Goal: Information Seeking & Learning: Learn about a topic

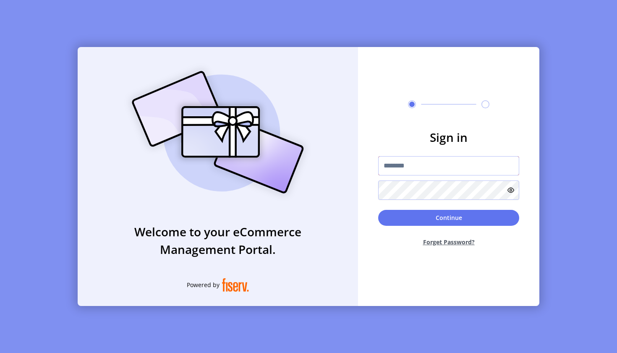
type input "**********"
click at [448, 217] on button "Continue" at bounding box center [448, 218] width 141 height 16
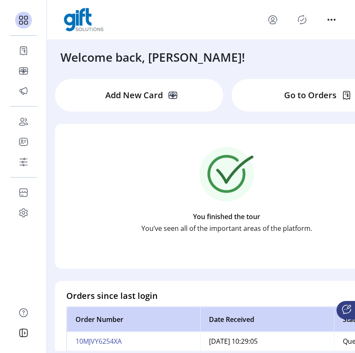
scroll to position [80, 0]
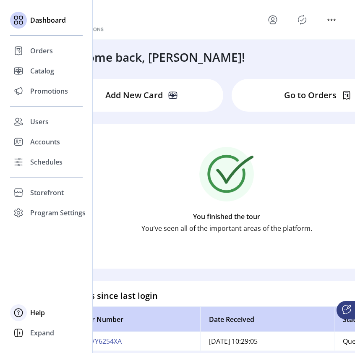
click at [35, 313] on span "Help" at bounding box center [37, 312] width 15 height 10
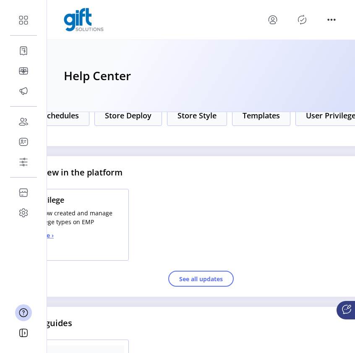
scroll to position [197, 0]
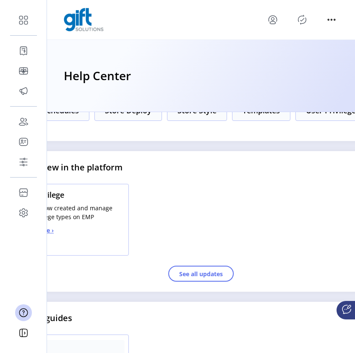
click at [52, 235] on button "Learn More ›" at bounding box center [35, 230] width 37 height 9
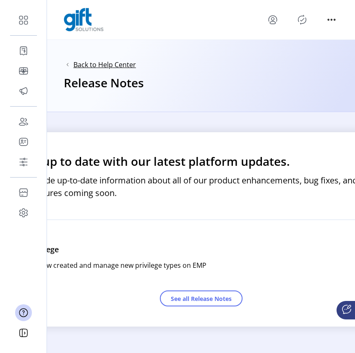
click at [102, 64] on span "Back to Help Center" at bounding box center [104, 65] width 63 height 10
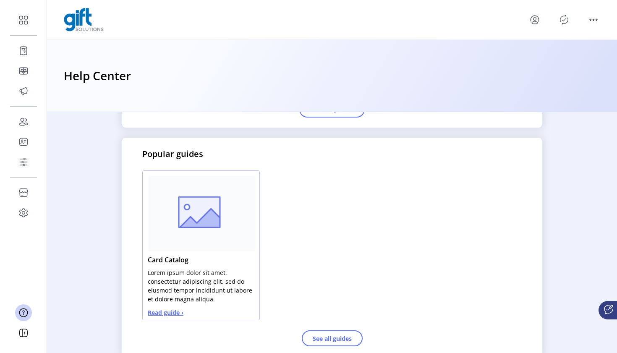
scroll to position [361, 0]
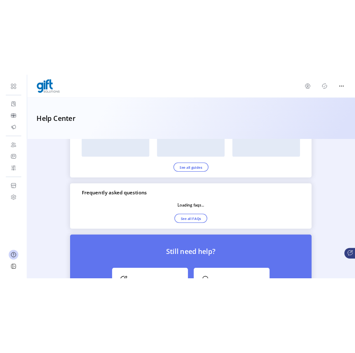
scroll to position [485, 0]
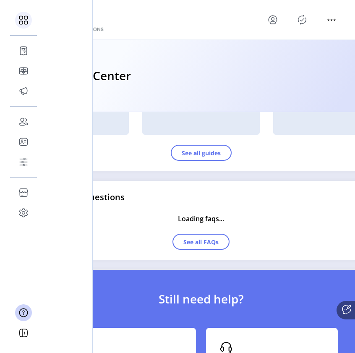
click at [26, 23] on icon at bounding box center [23, 19] width 13 height 13
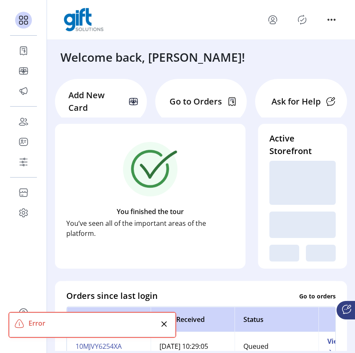
click at [164, 323] on icon "Close" at bounding box center [164, 323] width 5 height 5
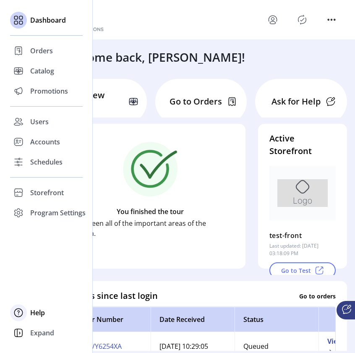
click at [41, 315] on span "Help" at bounding box center [37, 312] width 15 height 10
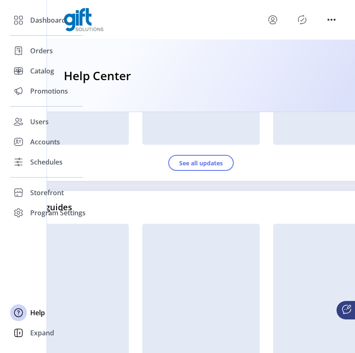
scroll to position [294, 0]
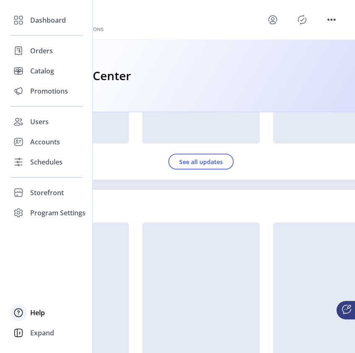
click at [21, 313] on icon at bounding box center [18, 312] width 13 height 13
